Goal: Find specific page/section: Find specific page/section

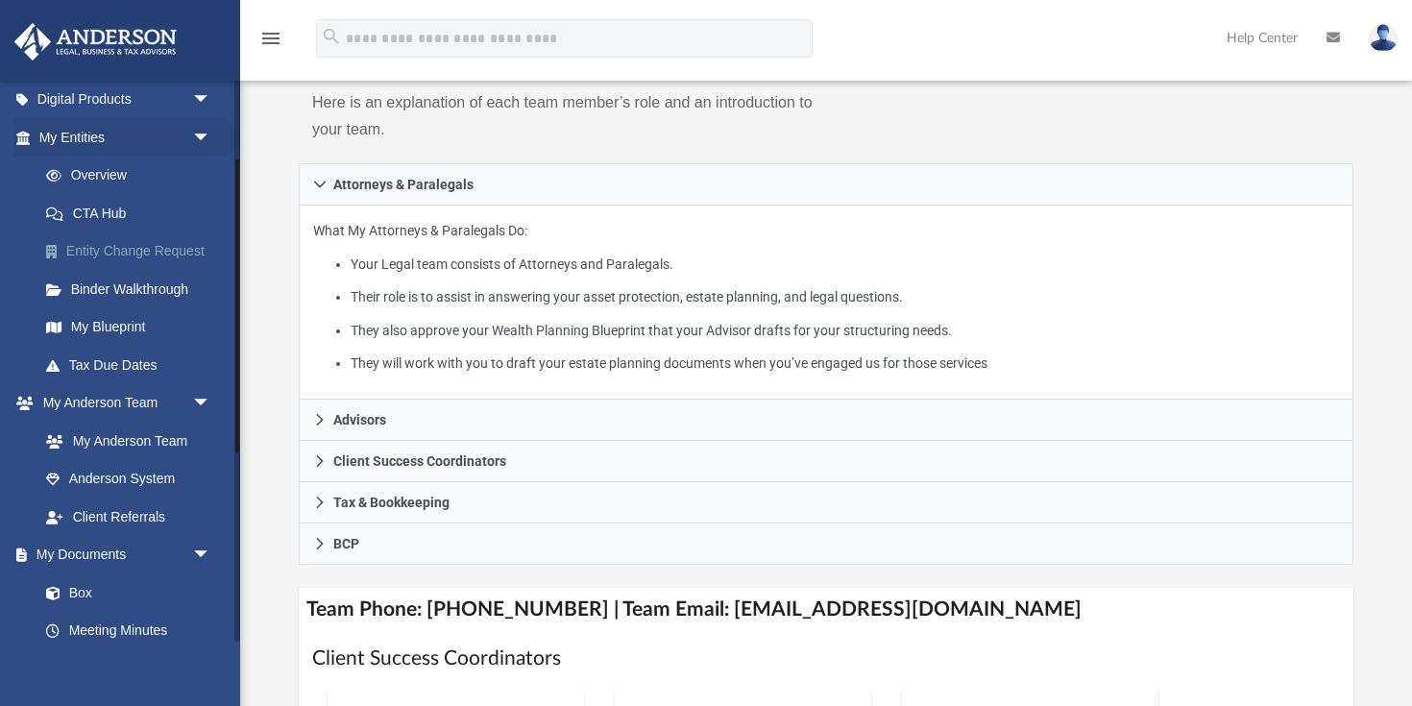
scroll to position [206, 0]
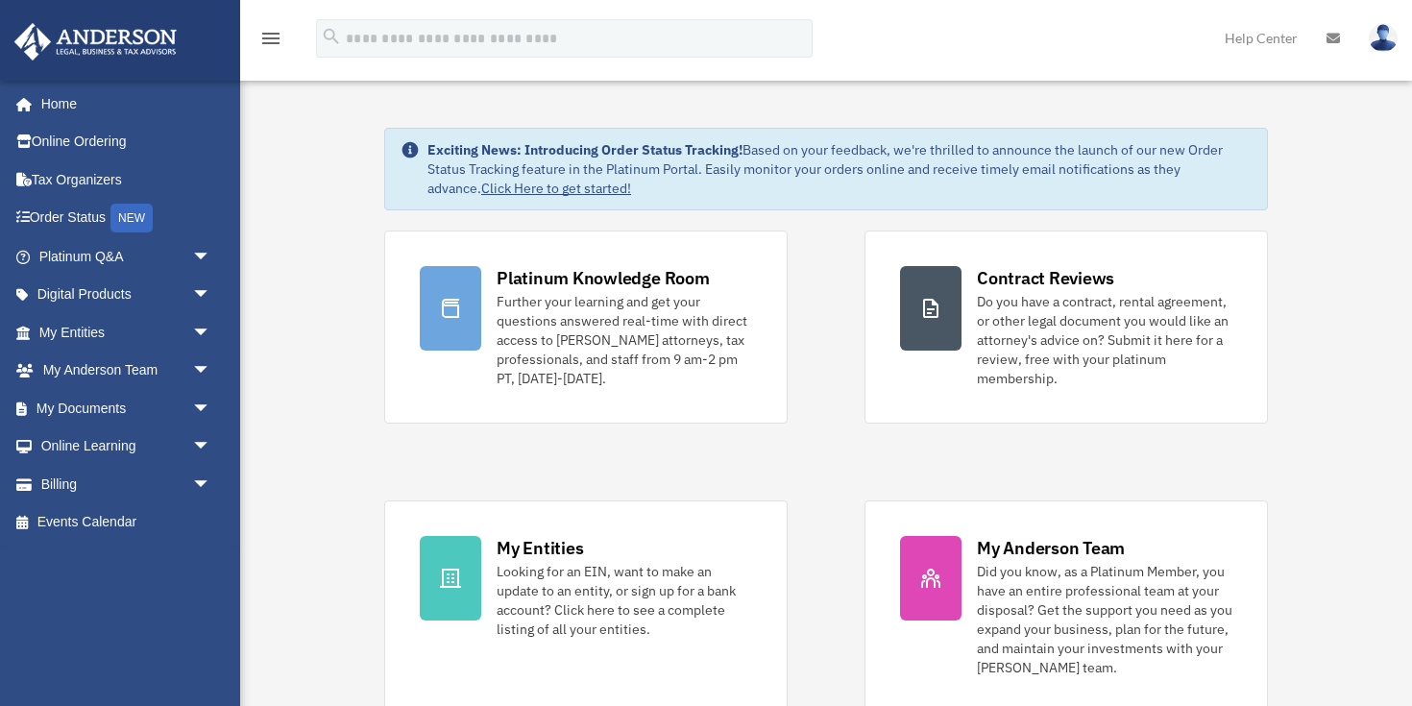
scroll to position [98, 0]
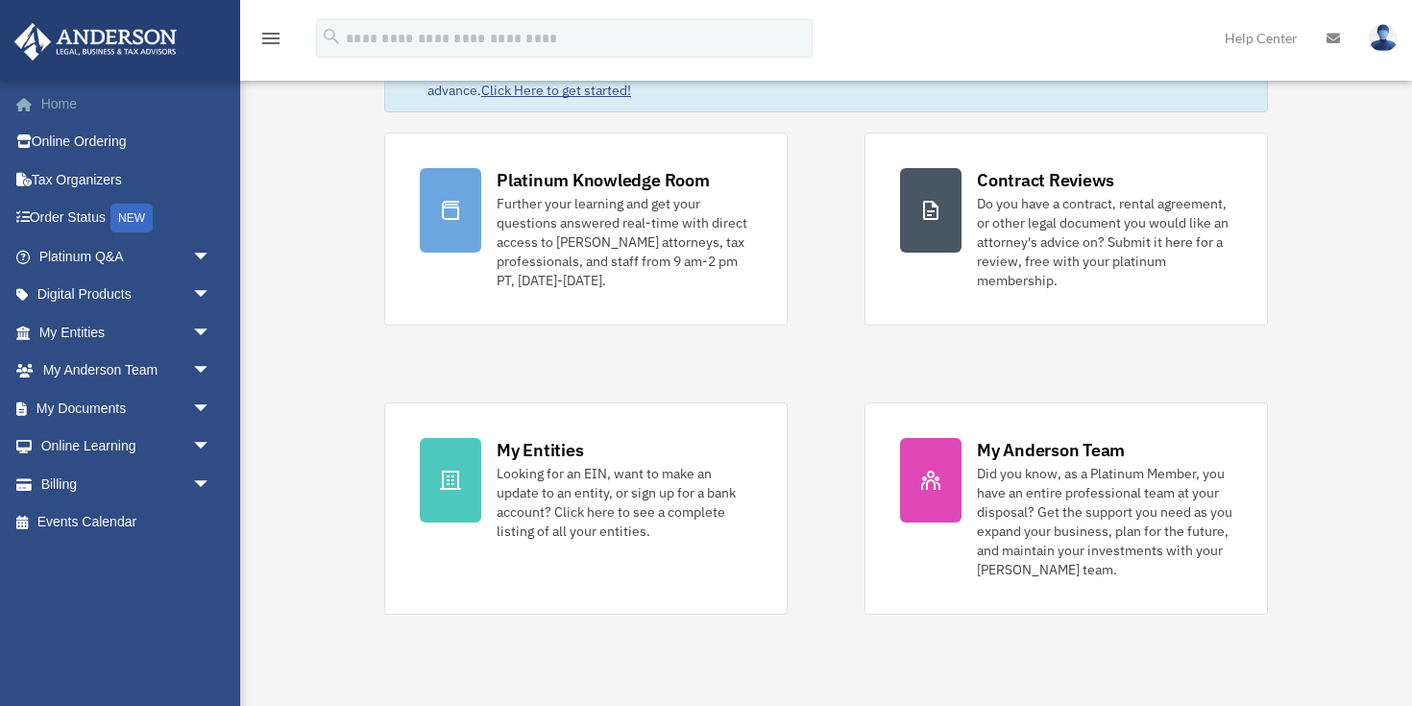
click at [37, 109] on span at bounding box center [34, 104] width 14 height 13
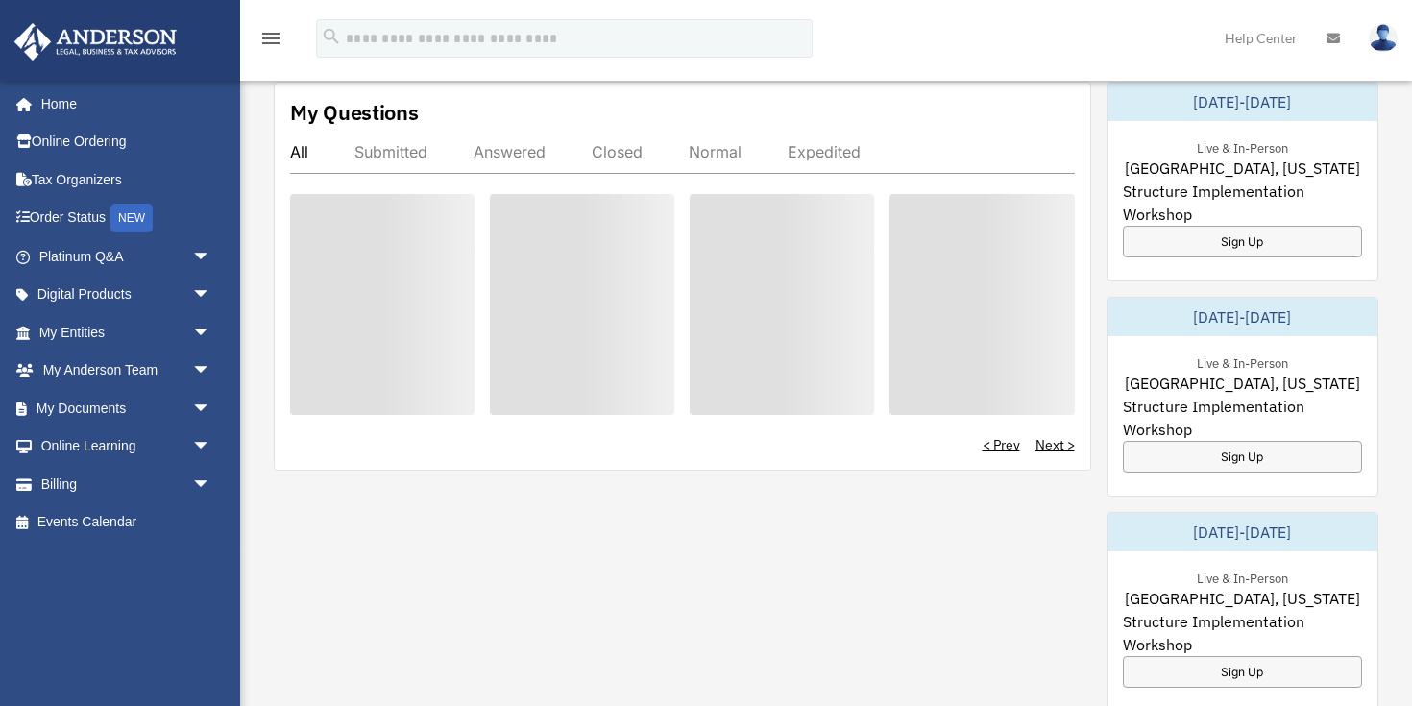
scroll to position [730, 0]
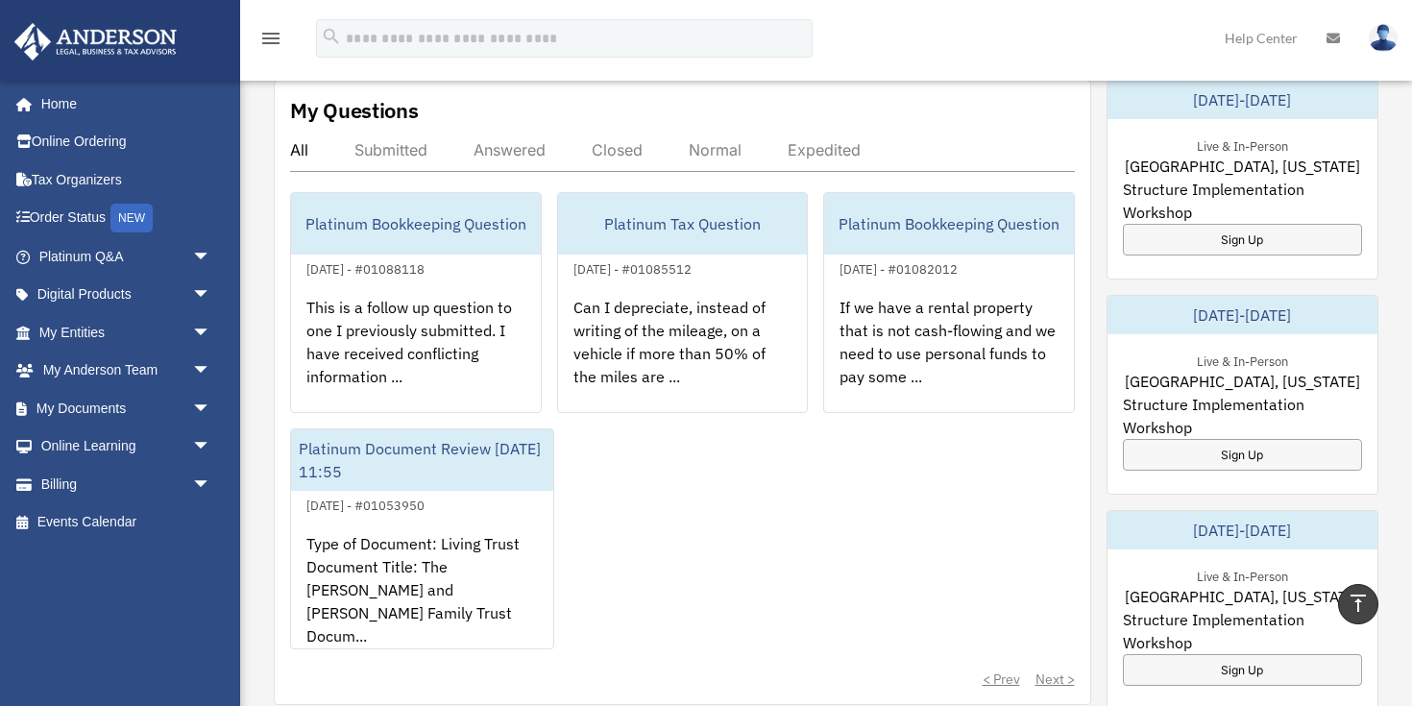
click at [505, 165] on div "All Submitted Answered Closed Normal Expedited" at bounding box center [682, 156] width 785 height 32
click at [505, 148] on div "Answered" at bounding box center [509, 149] width 72 height 19
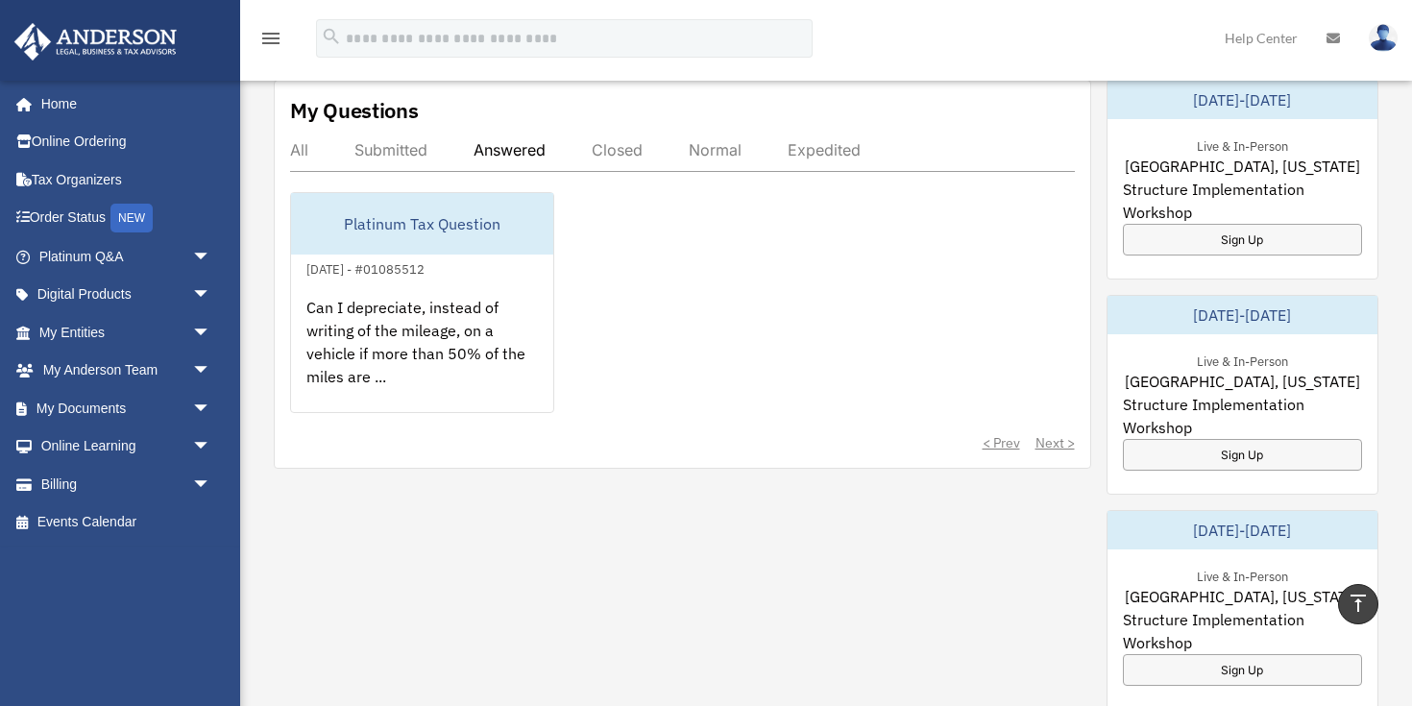
click at [411, 157] on div "Submitted" at bounding box center [390, 149] width 73 height 19
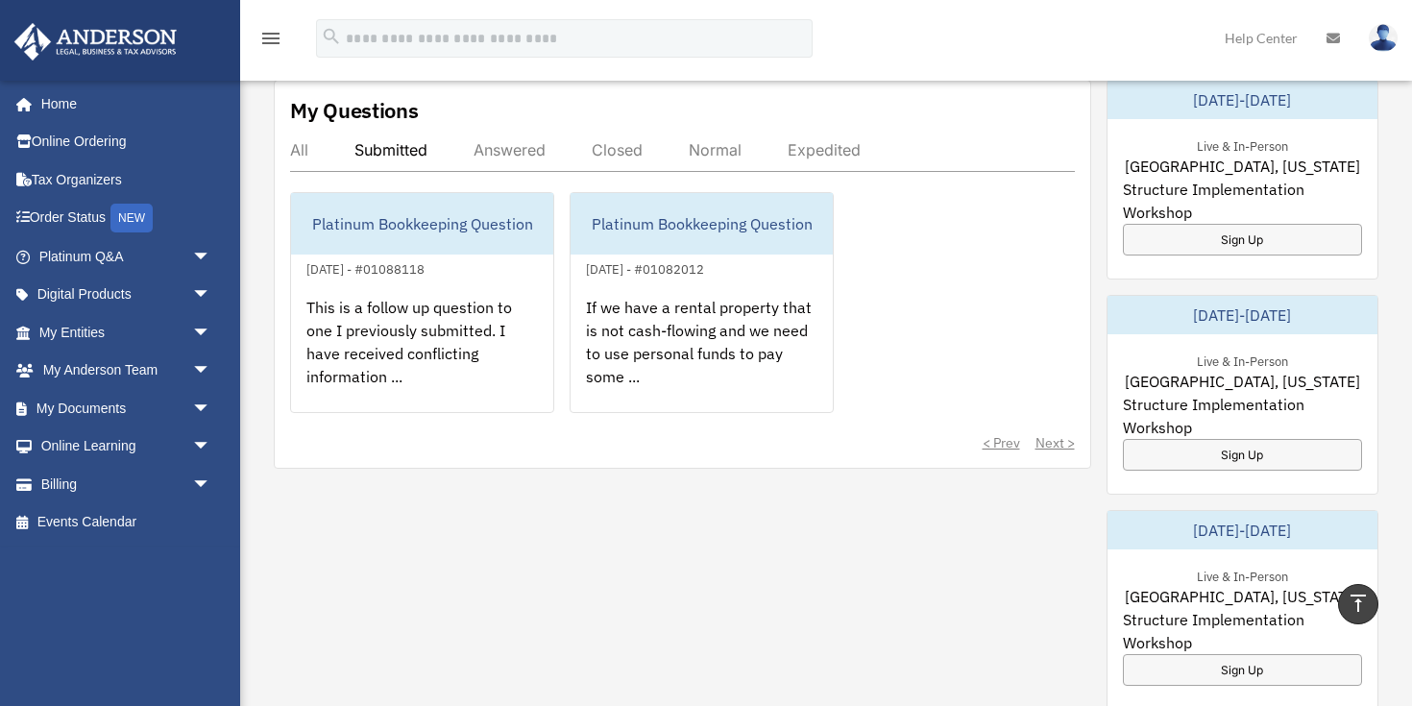
click at [299, 157] on div "All" at bounding box center [299, 149] width 18 height 19
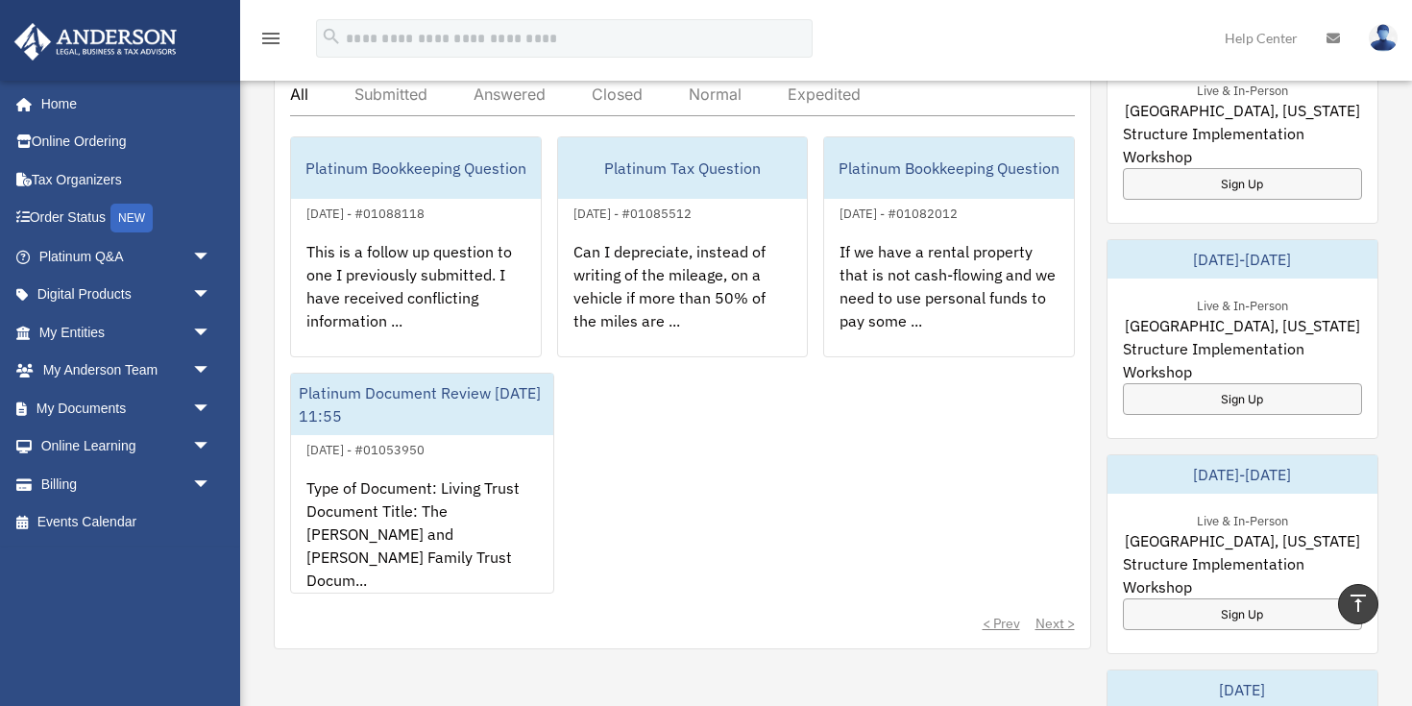
scroll to position [802, 0]
